Goal: Task Accomplishment & Management: Manage account settings

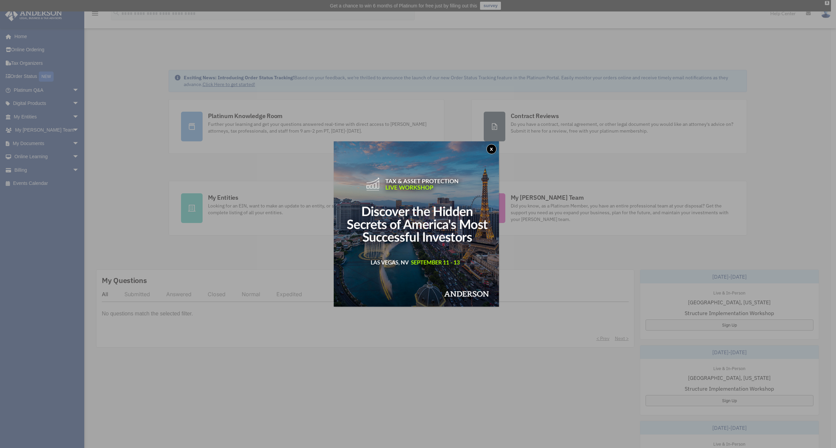
click at [42, 114] on div "x" at bounding box center [418, 224] width 836 height 448
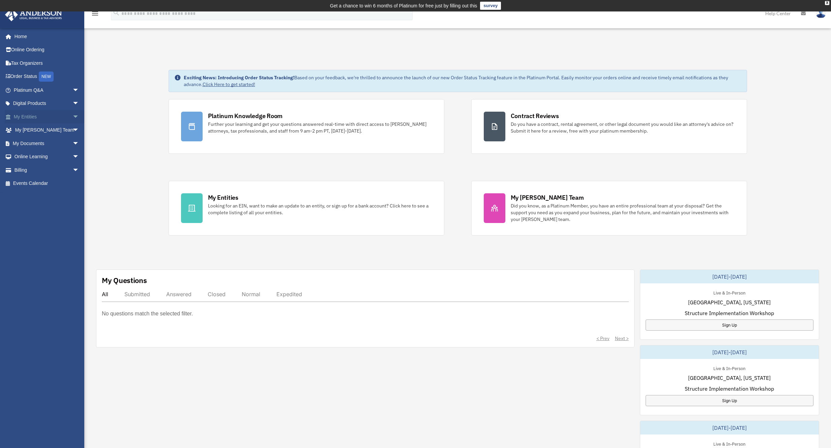
click at [37, 115] on link "My Entities arrow_drop_down" at bounding box center [47, 116] width 85 height 13
click at [73, 116] on span "arrow_drop_down" at bounding box center [79, 117] width 13 height 14
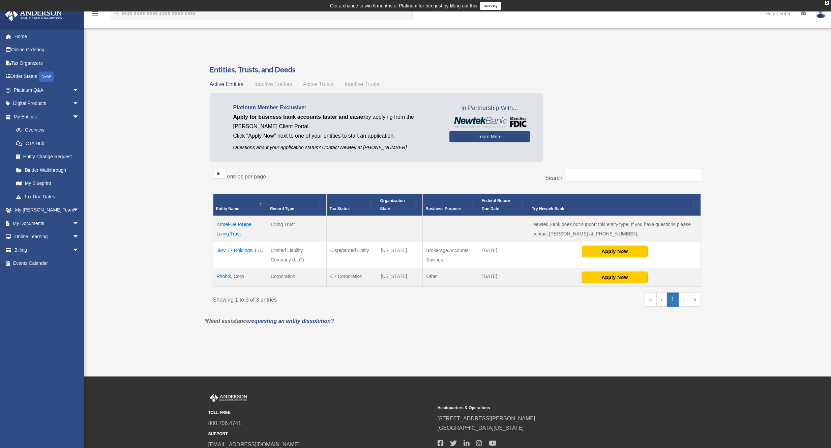
click at [224, 277] on td "Phobik, Corp" at bounding box center [240, 277] width 54 height 19
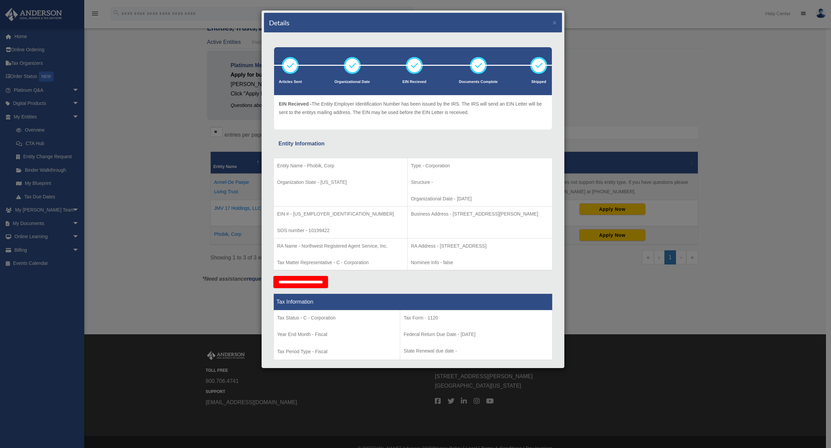
click at [314, 282] on input "**********" at bounding box center [301, 282] width 55 height 12
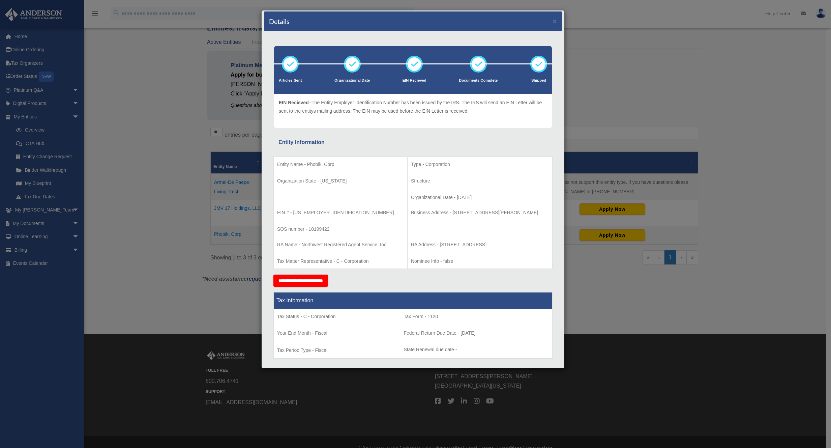
scroll to position [10, 0]
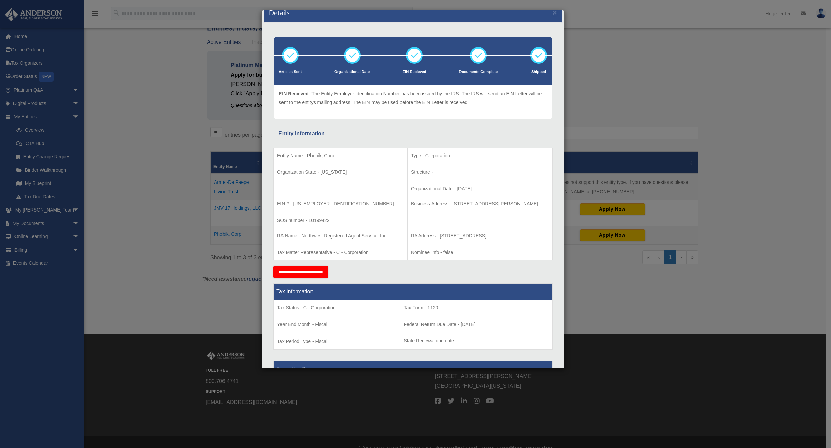
click at [115, 174] on div "Details × Articles Sent Organizational Date" at bounding box center [415, 224] width 831 height 448
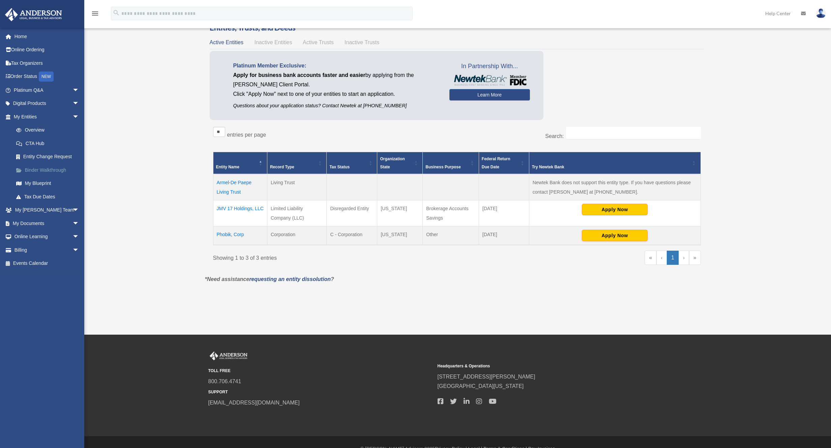
click at [53, 170] on link "Binder Walkthrough" at bounding box center [49, 169] width 80 height 13
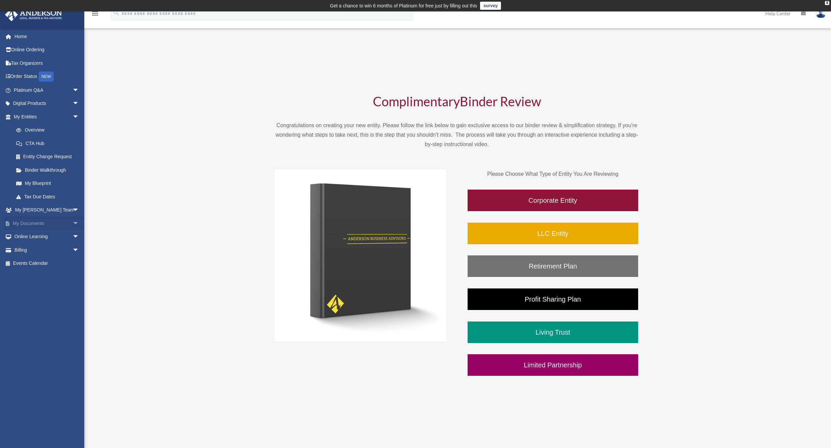
click at [36, 226] on link "My Documents arrow_drop_down" at bounding box center [47, 223] width 85 height 13
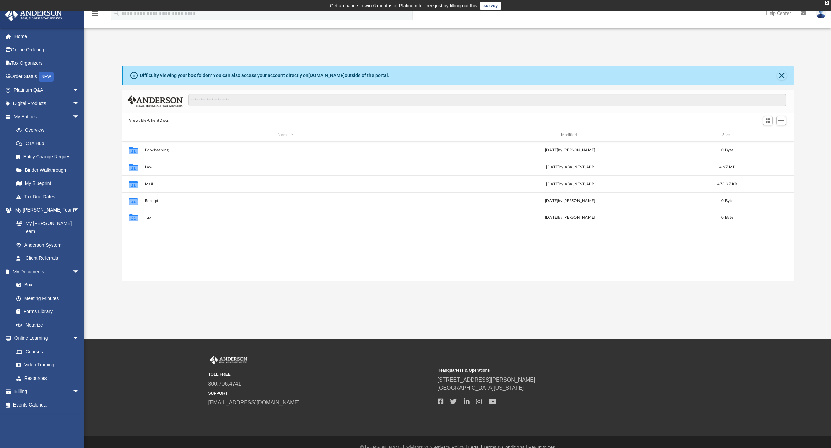
scroll to position [148, 667]
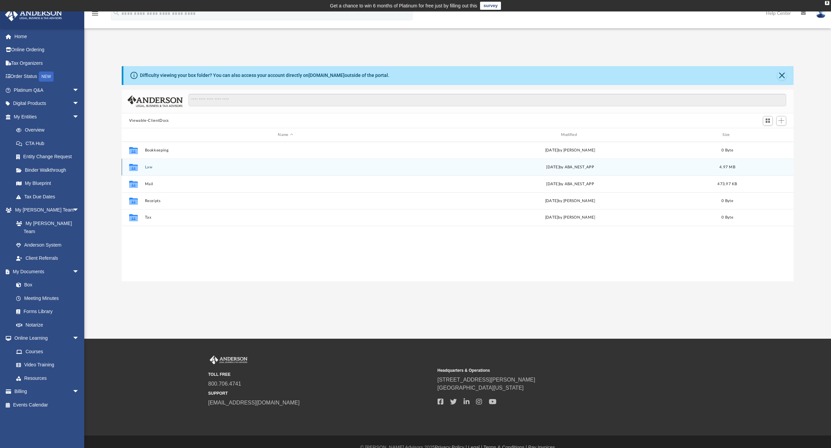
click at [146, 167] on button "Law" at bounding box center [286, 167] width 282 height 4
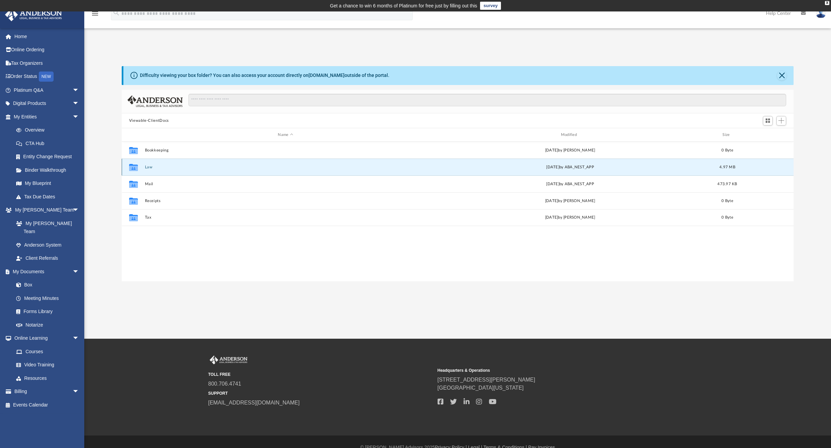
click at [146, 167] on button "Law" at bounding box center [286, 167] width 282 height 4
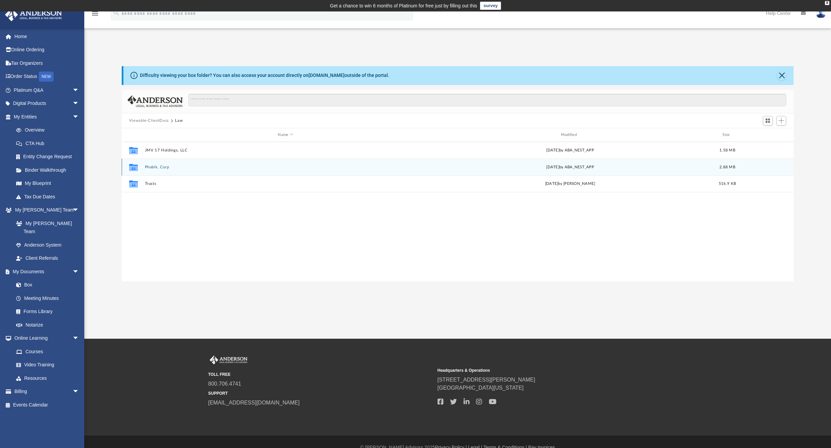
click at [151, 167] on button "Phobik, Corp" at bounding box center [286, 167] width 282 height 4
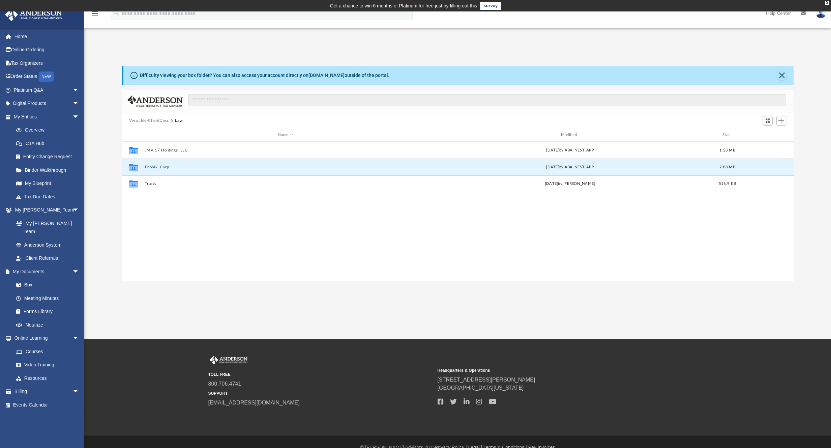
click at [151, 167] on button "Phobik, Corp" at bounding box center [286, 167] width 282 height 4
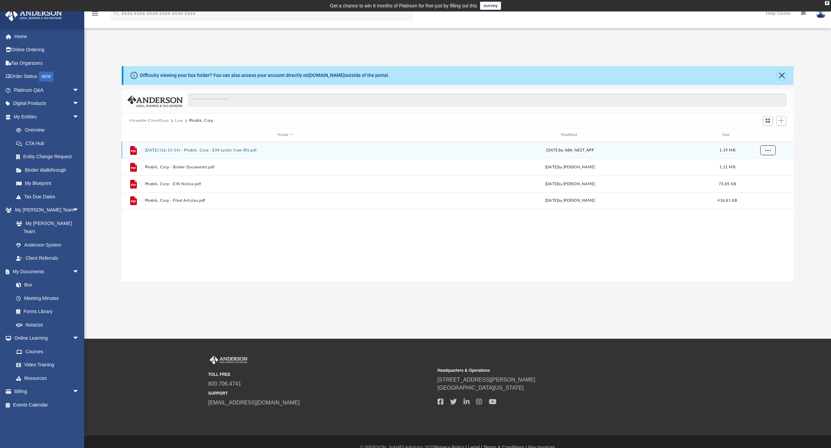
click at [769, 149] on span "More options" at bounding box center [767, 150] width 5 height 4
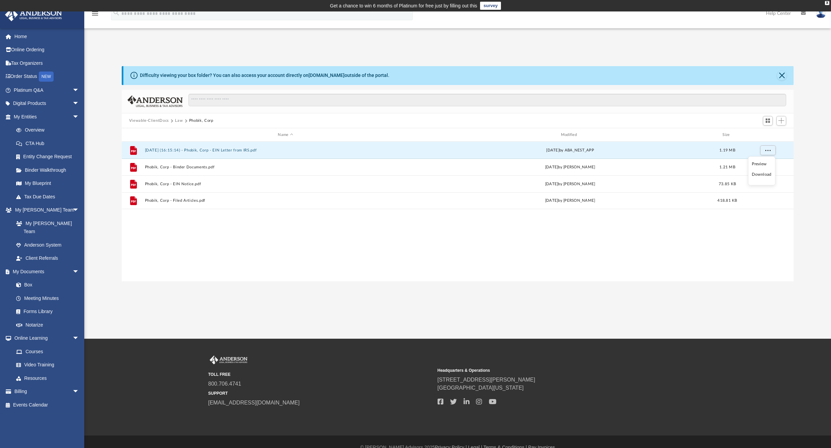
click at [761, 175] on li "Download" at bounding box center [762, 174] width 20 height 7
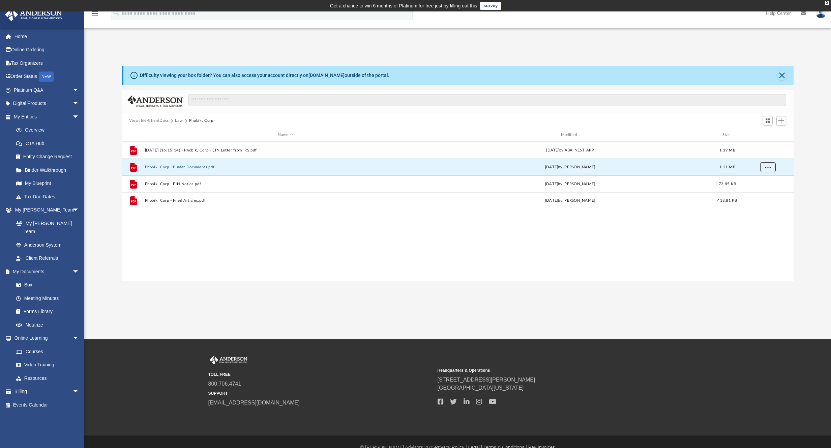
click at [768, 169] on span "More options" at bounding box center [767, 167] width 5 height 4
click at [763, 193] on li "Download" at bounding box center [762, 191] width 20 height 7
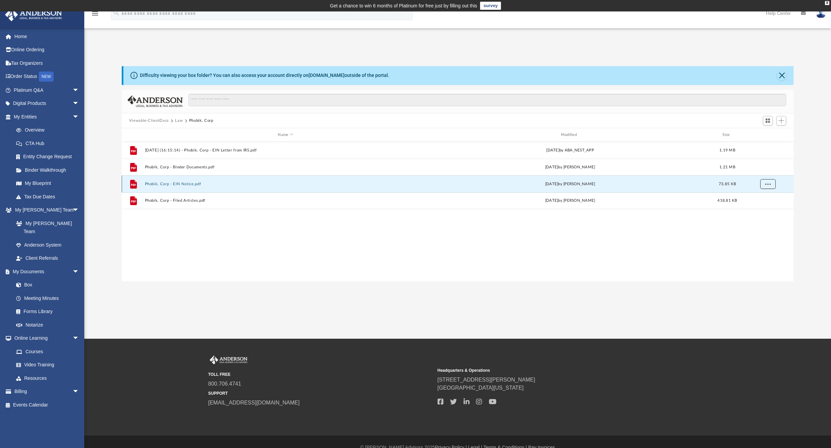
click at [769, 184] on span "More options" at bounding box center [767, 184] width 5 height 4
click at [765, 210] on li "Download" at bounding box center [762, 208] width 20 height 7
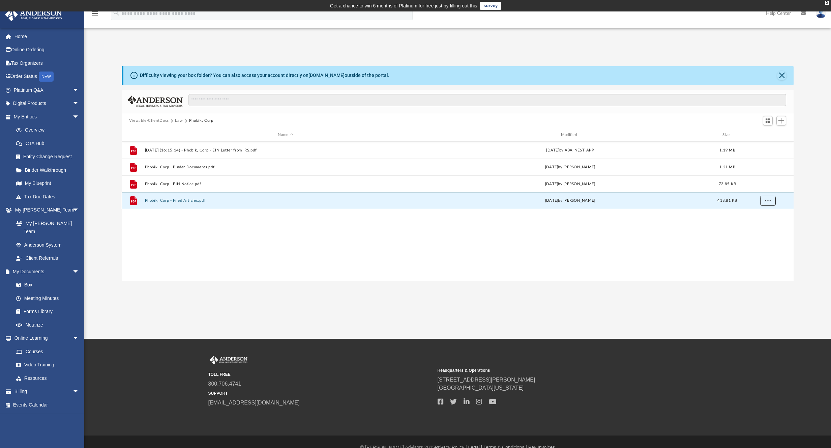
click at [767, 201] on span "More options" at bounding box center [767, 201] width 5 height 4
click at [761, 225] on li "Download" at bounding box center [762, 224] width 20 height 7
click at [776, 267] on div "File 2025.05.29 (16:15:14) - Phobik, Corp - EIN Letter from IRS.pdf Thu May 29 …" at bounding box center [458, 212] width 672 height 140
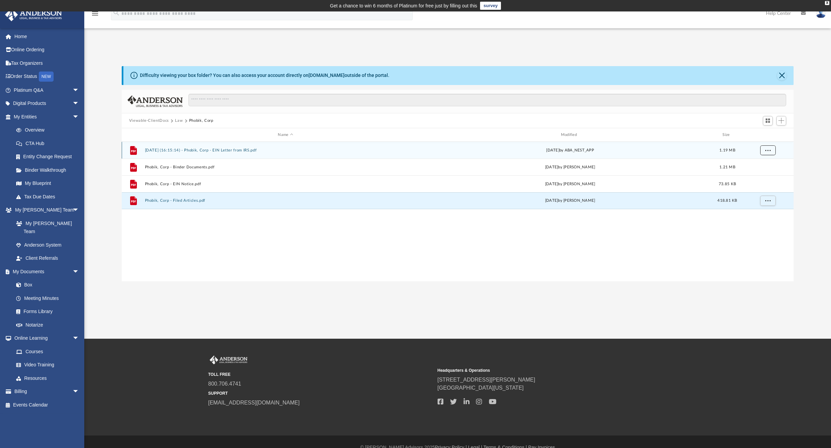
click at [770, 148] on span "More options" at bounding box center [767, 150] width 5 height 4
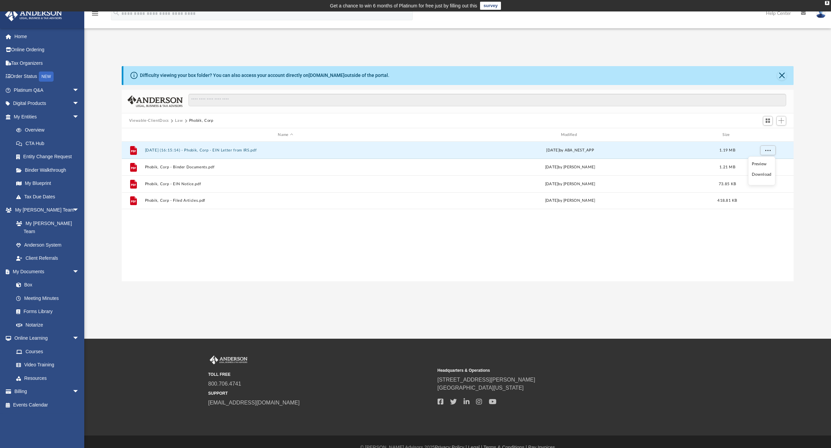
click at [761, 165] on li "Preview" at bounding box center [762, 163] width 20 height 7
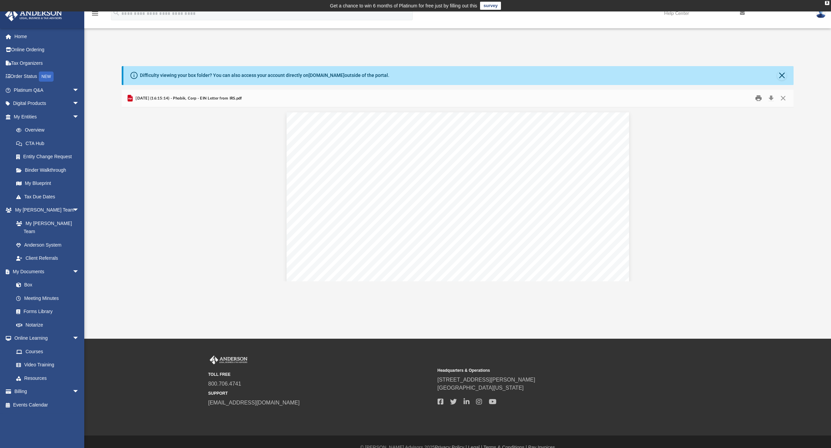
click at [760, 99] on button "Print" at bounding box center [758, 98] width 13 height 10
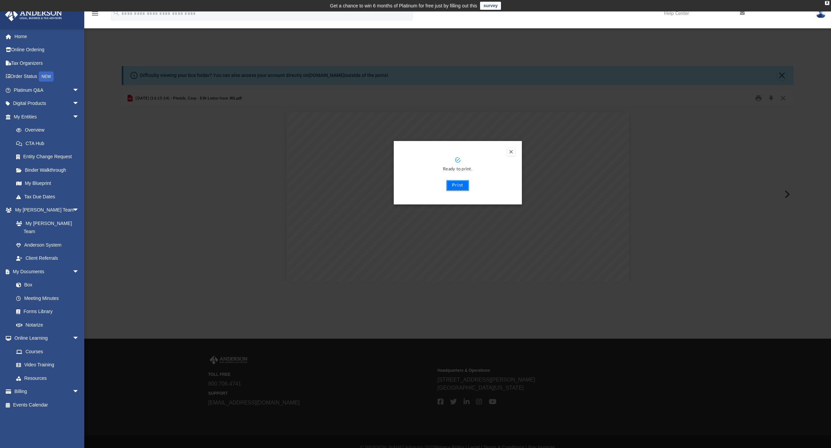
click at [457, 186] on button "Print" at bounding box center [458, 185] width 23 height 11
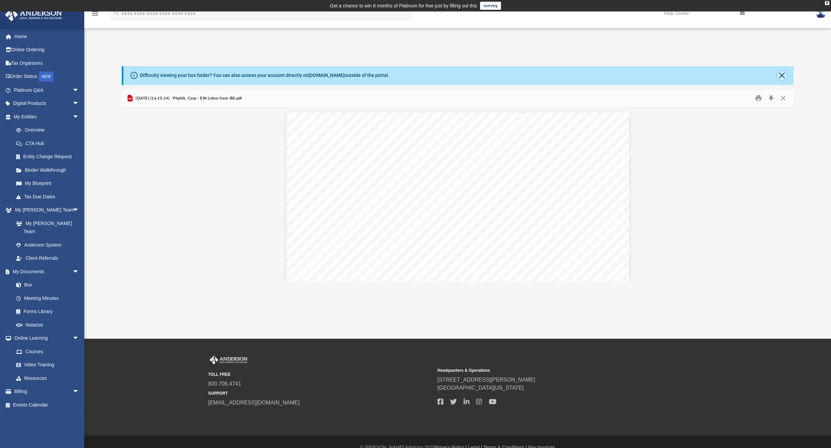
click at [781, 75] on button "Close" at bounding box center [781, 75] width 9 height 9
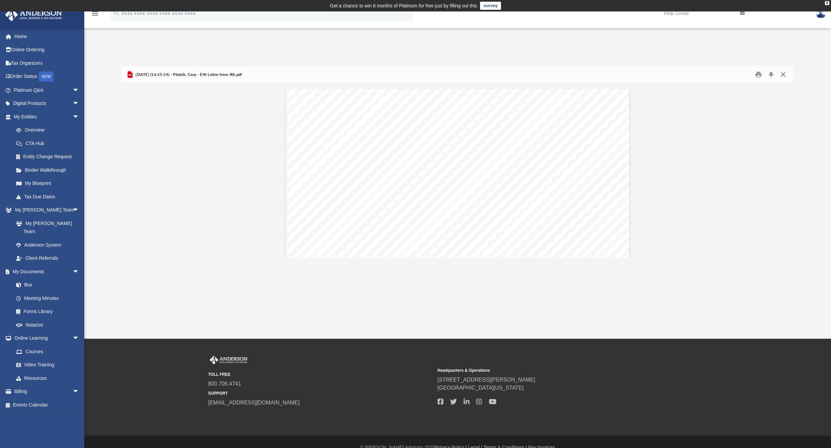
click at [782, 74] on button "Close" at bounding box center [783, 74] width 12 height 10
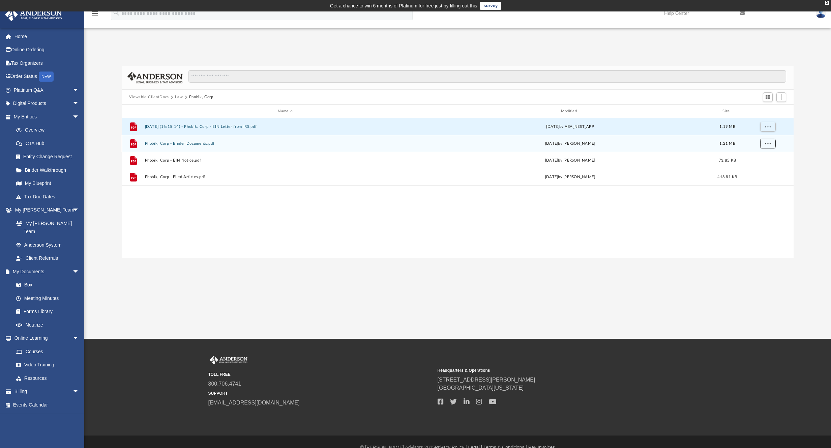
click at [768, 143] on span "More options" at bounding box center [767, 144] width 5 height 4
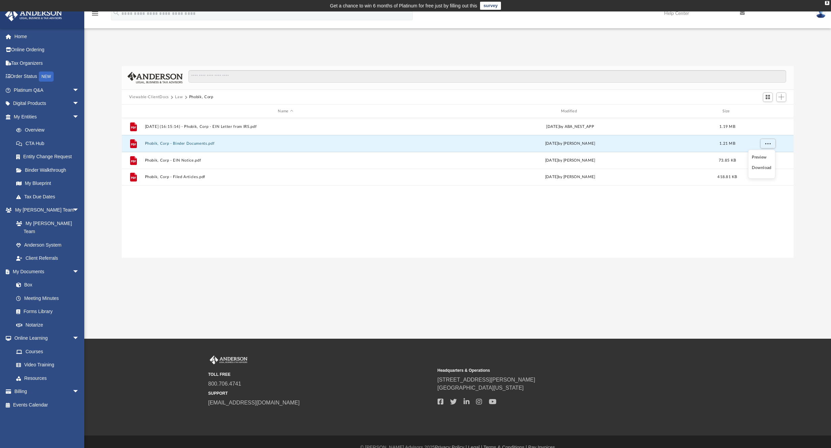
click at [761, 158] on li "Preview" at bounding box center [762, 156] width 20 height 7
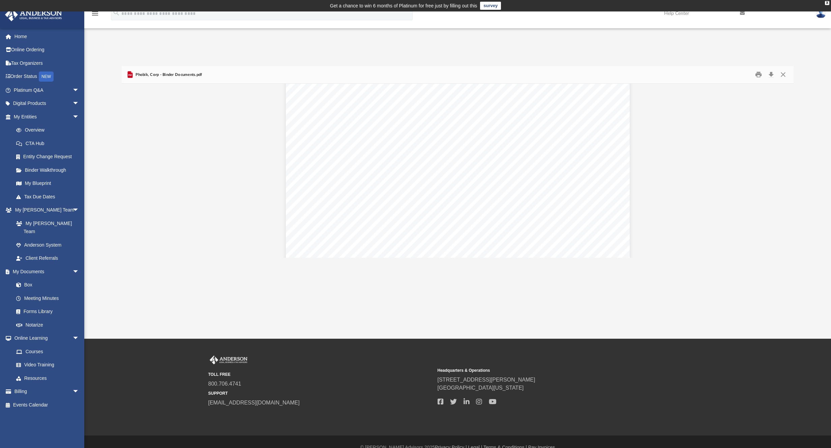
scroll to position [0, 0]
click at [758, 75] on button "Print" at bounding box center [758, 74] width 13 height 10
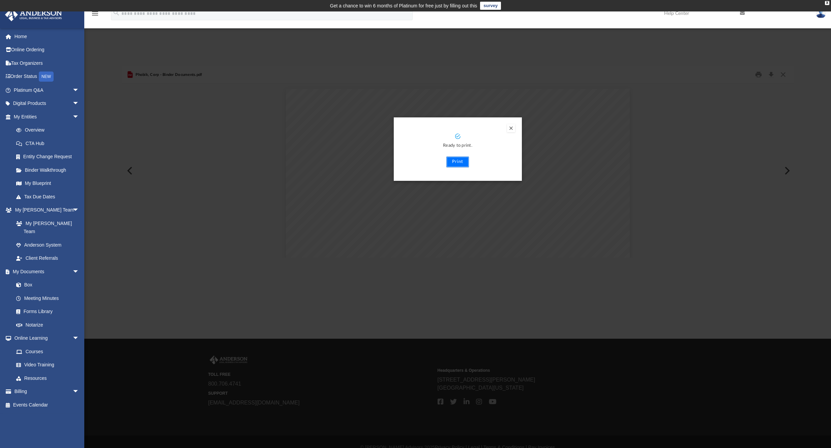
click at [456, 163] on button "Print" at bounding box center [458, 161] width 23 height 11
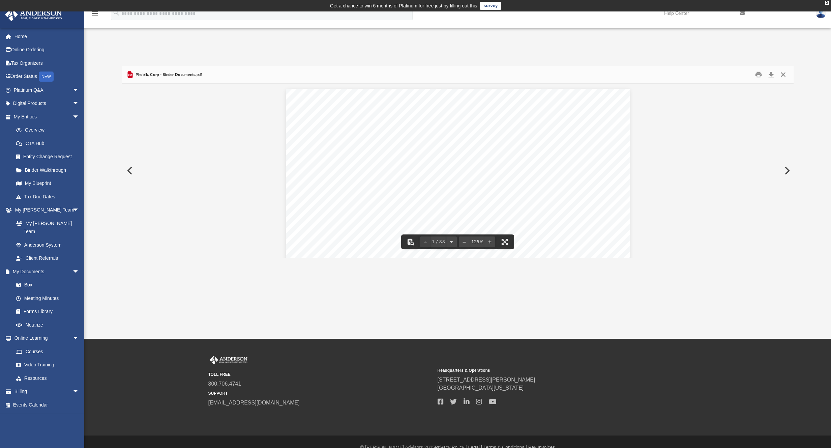
click at [784, 73] on button "Close" at bounding box center [783, 74] width 12 height 10
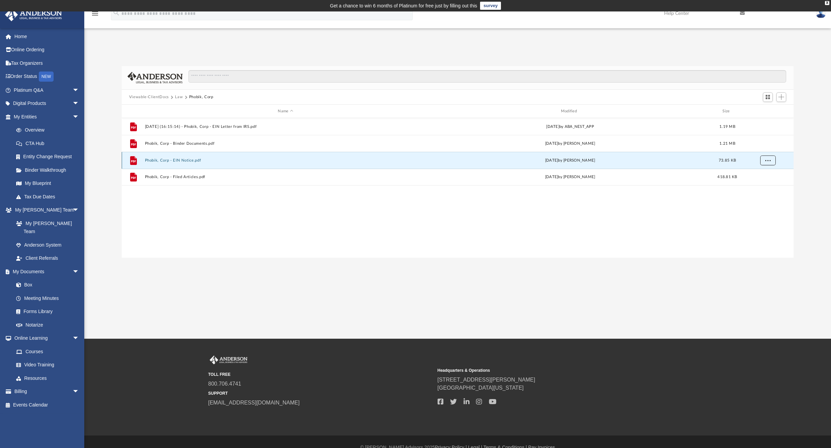
click at [768, 160] on span "More options" at bounding box center [767, 161] width 5 height 4
click at [762, 174] on li "Preview" at bounding box center [762, 173] width 20 height 7
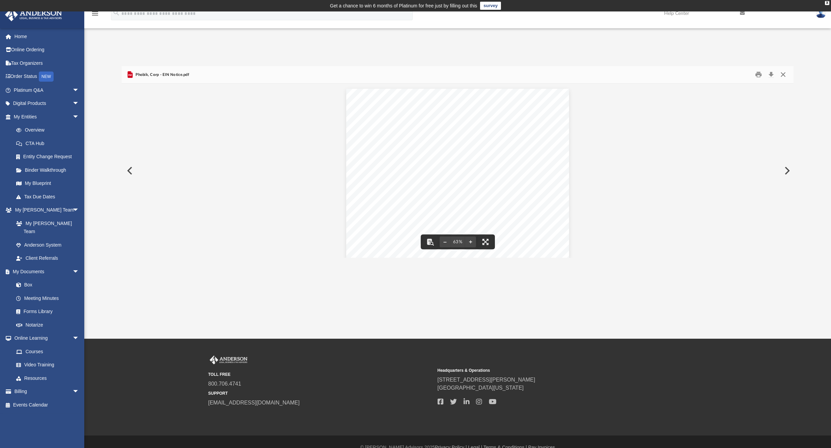
click at [783, 74] on button "Close" at bounding box center [783, 74] width 12 height 10
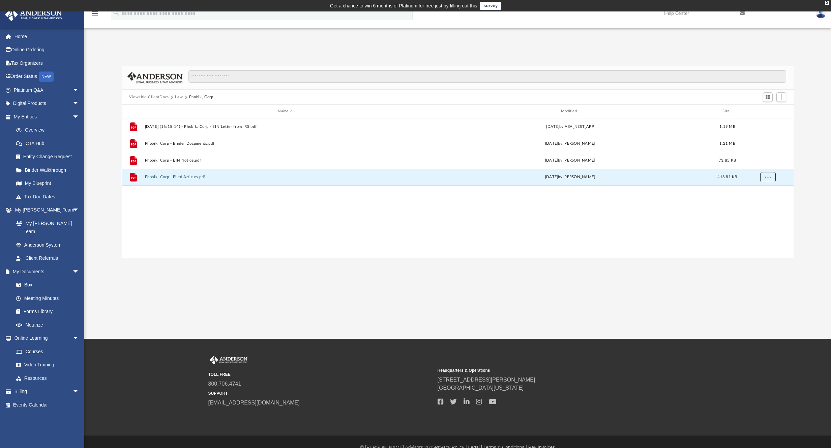
click at [767, 178] on span "More options" at bounding box center [767, 177] width 5 height 4
click at [761, 191] on li "Preview" at bounding box center [762, 190] width 20 height 7
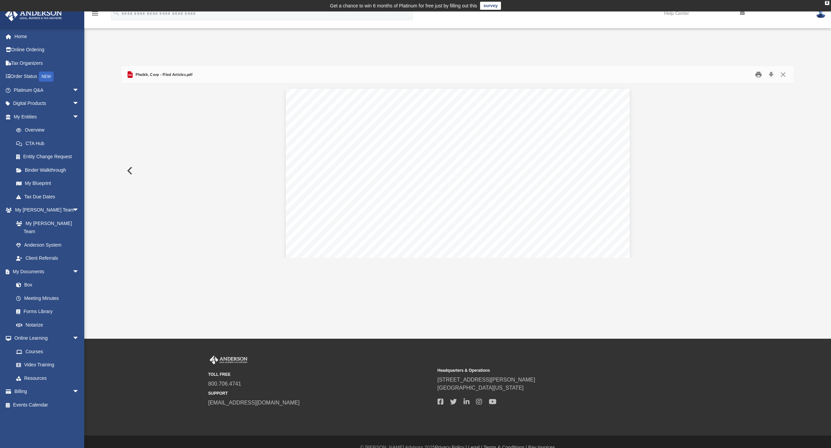
click at [760, 77] on button "Print" at bounding box center [758, 74] width 13 height 10
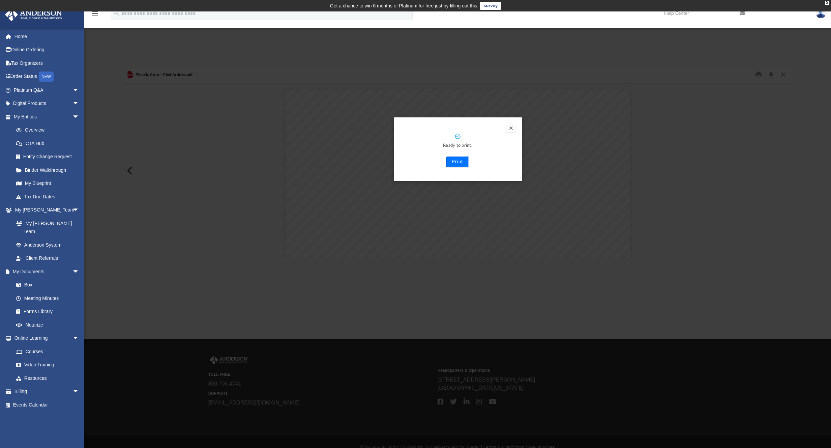
click at [462, 162] on button "Print" at bounding box center [458, 161] width 23 height 11
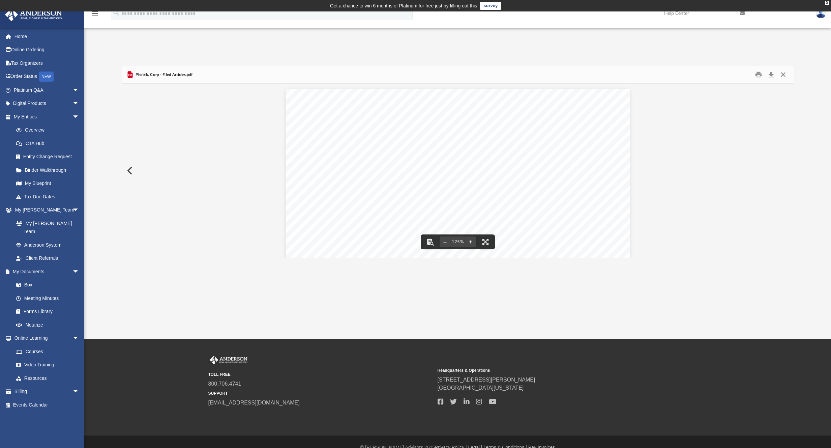
click at [784, 75] on button "Close" at bounding box center [783, 74] width 12 height 10
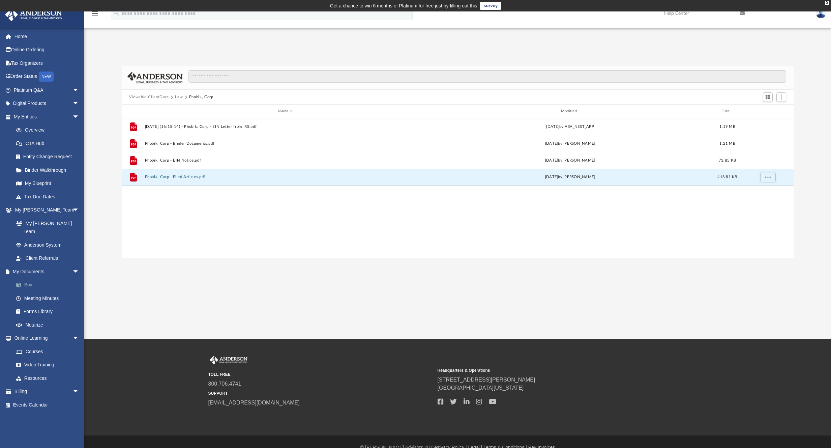
click at [27, 278] on link "Box" at bounding box center [49, 284] width 80 height 13
click at [27, 265] on link "My Documents arrow_drop_down" at bounding box center [47, 271] width 85 height 13
click at [43, 238] on link "Anderson System" at bounding box center [49, 244] width 80 height 13
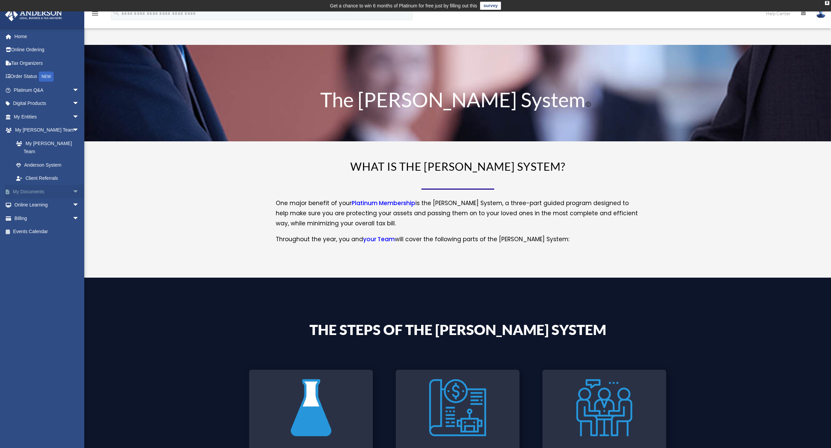
click at [32, 185] on link "My Documents arrow_drop_down" at bounding box center [47, 191] width 85 height 13
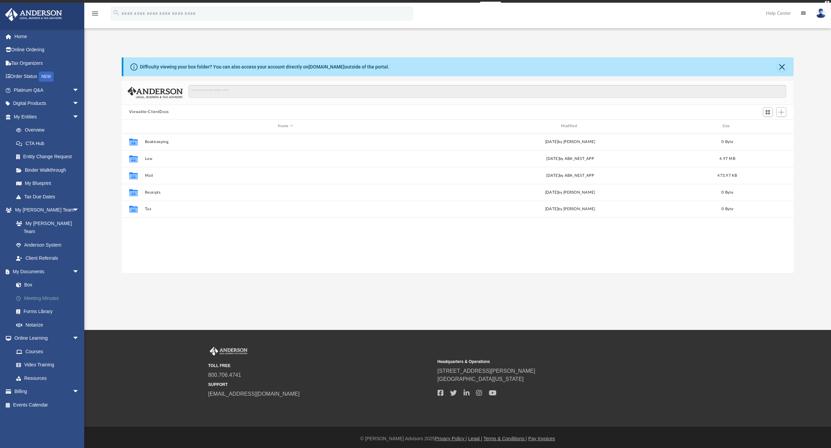
scroll to position [148, 667]
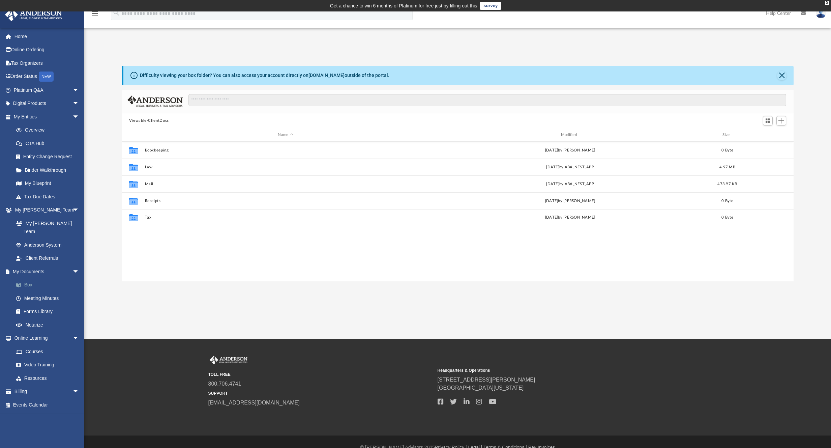
click at [30, 278] on link "Box" at bounding box center [49, 284] width 80 height 13
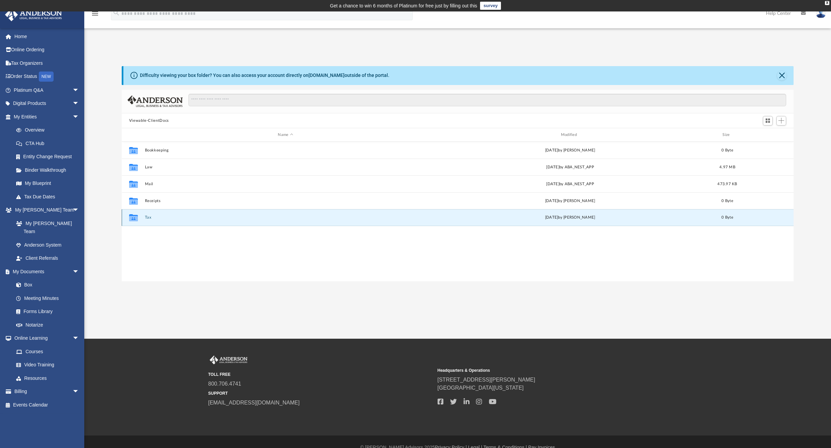
click at [146, 218] on button "Tax" at bounding box center [286, 217] width 282 height 4
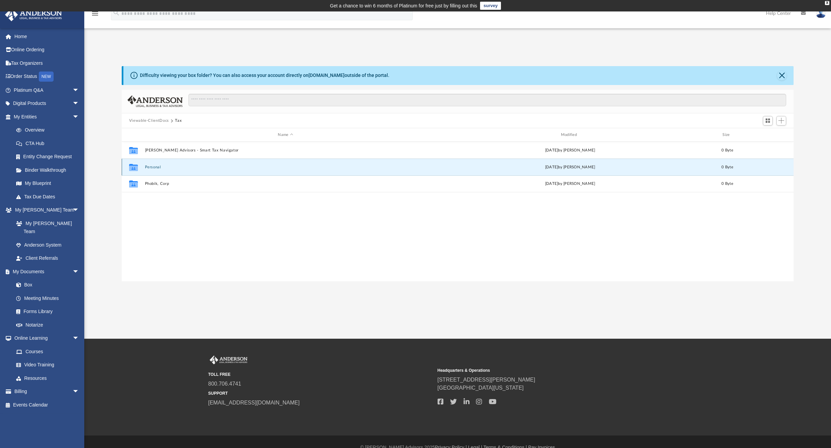
click at [156, 167] on button "Personal" at bounding box center [286, 167] width 282 height 4
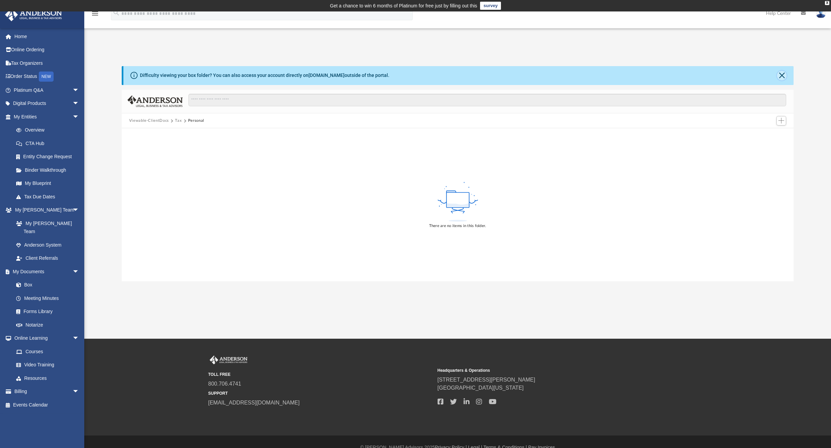
click at [783, 76] on button "Close" at bounding box center [781, 75] width 9 height 9
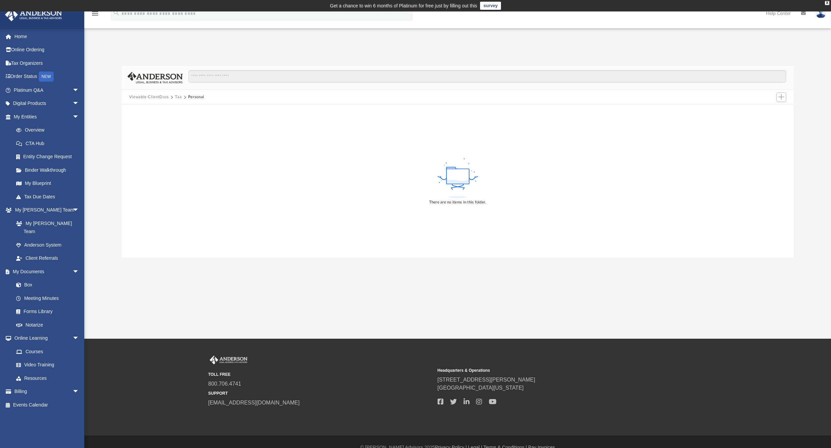
click at [155, 96] on button "Viewable-ClientDocs" at bounding box center [149, 97] width 40 height 6
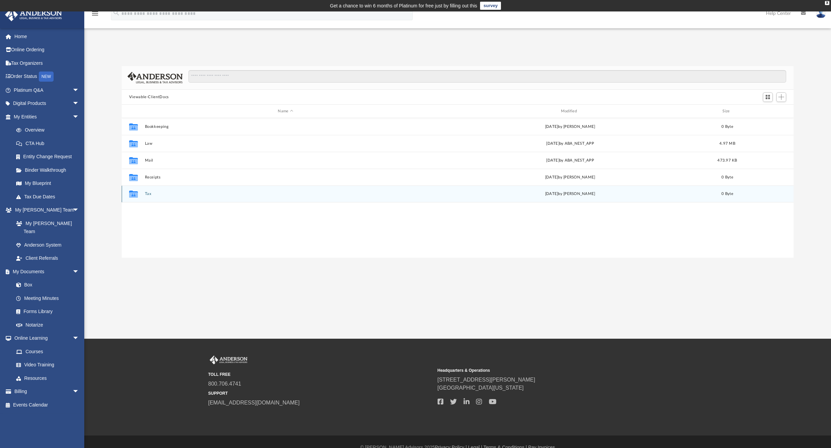
click at [149, 193] on button "Tax" at bounding box center [286, 194] width 282 height 4
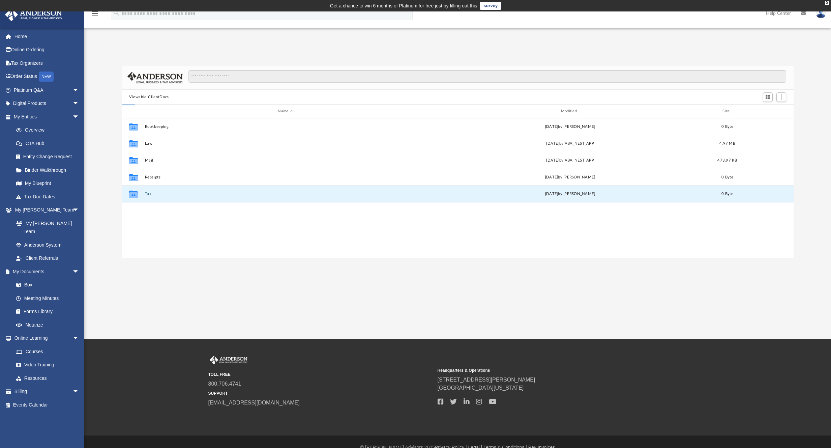
click at [149, 193] on button "Tax" at bounding box center [286, 194] width 282 height 4
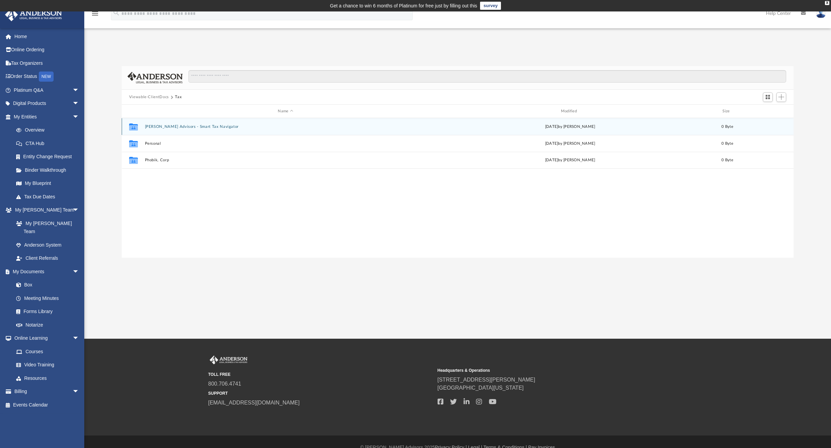
click at [178, 125] on button "[PERSON_NAME] Advisors - Smart Tax Navigator" at bounding box center [286, 126] width 282 height 4
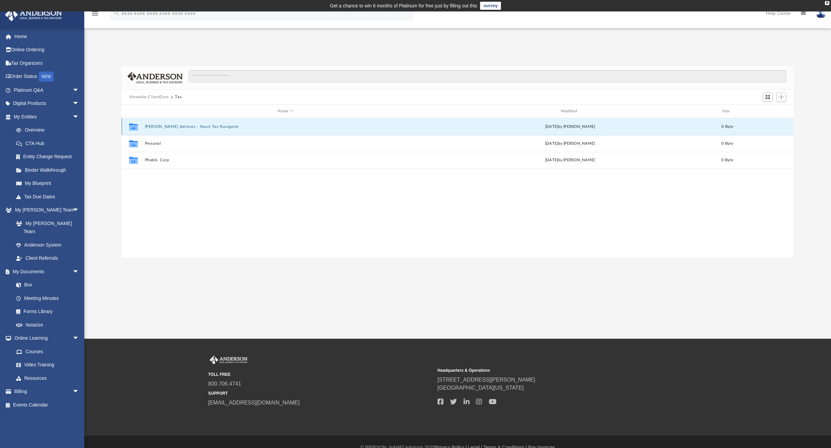
click at [178, 125] on button "[PERSON_NAME] Advisors - Smart Tax Navigator" at bounding box center [286, 126] width 282 height 4
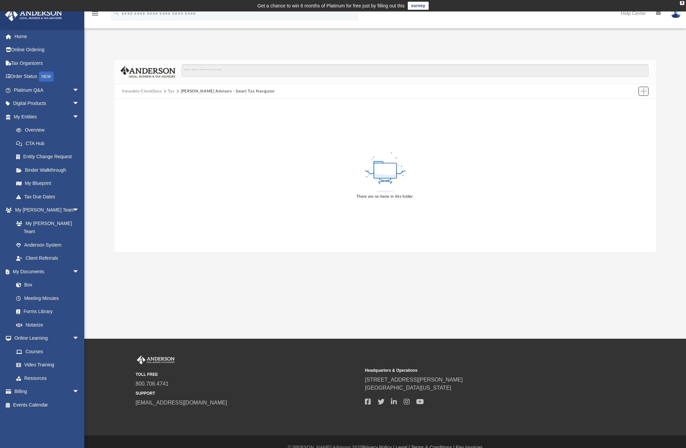
click at [644, 91] on span "Add" at bounding box center [644, 91] width 6 height 6
click at [633, 106] on li "Upload" at bounding box center [634, 104] width 22 height 7
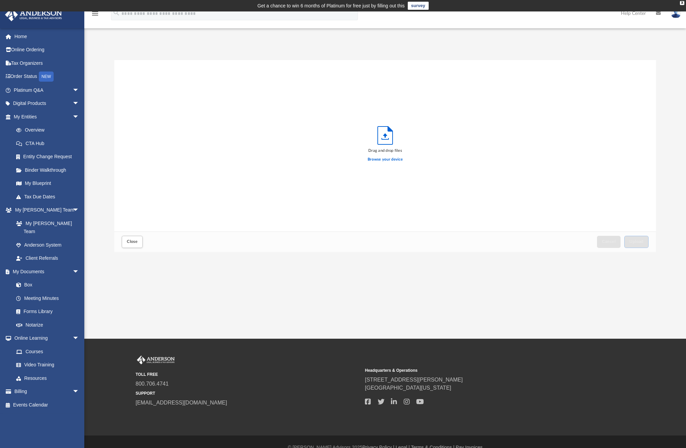
scroll to position [166, 536]
click at [634, 241] on span "Upload" at bounding box center [636, 241] width 14 height 4
click at [139, 242] on button "Close" at bounding box center [132, 242] width 21 height 12
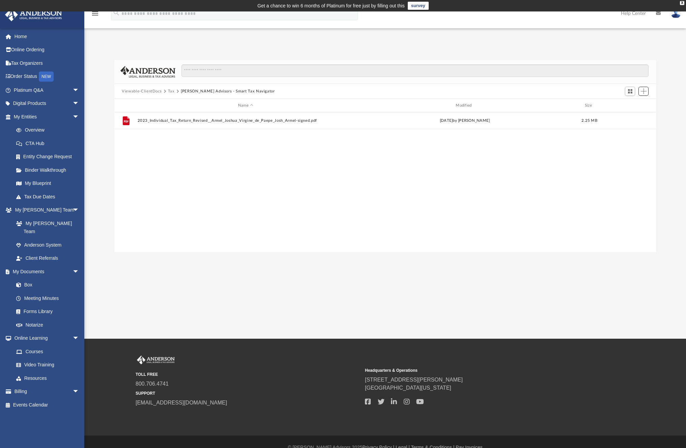
scroll to position [148, 536]
click at [643, 92] on span "Add" at bounding box center [644, 91] width 6 height 6
click at [634, 104] on li "Upload" at bounding box center [634, 104] width 22 height 7
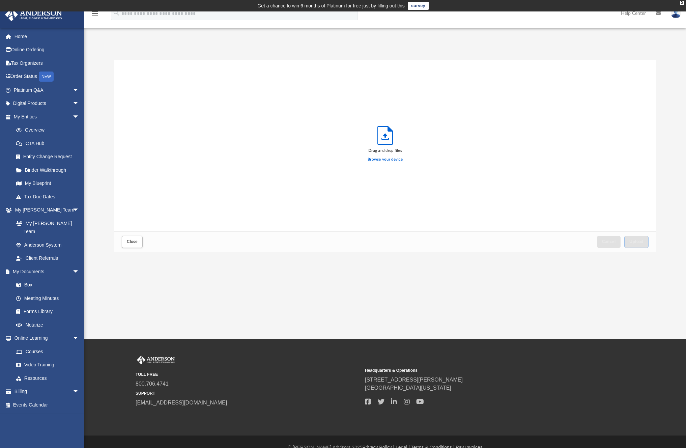
scroll to position [166, 536]
click at [640, 241] on span "Upload" at bounding box center [636, 241] width 14 height 4
click at [135, 245] on button "Close" at bounding box center [132, 242] width 21 height 12
